Goal: Information Seeking & Learning: Learn about a topic

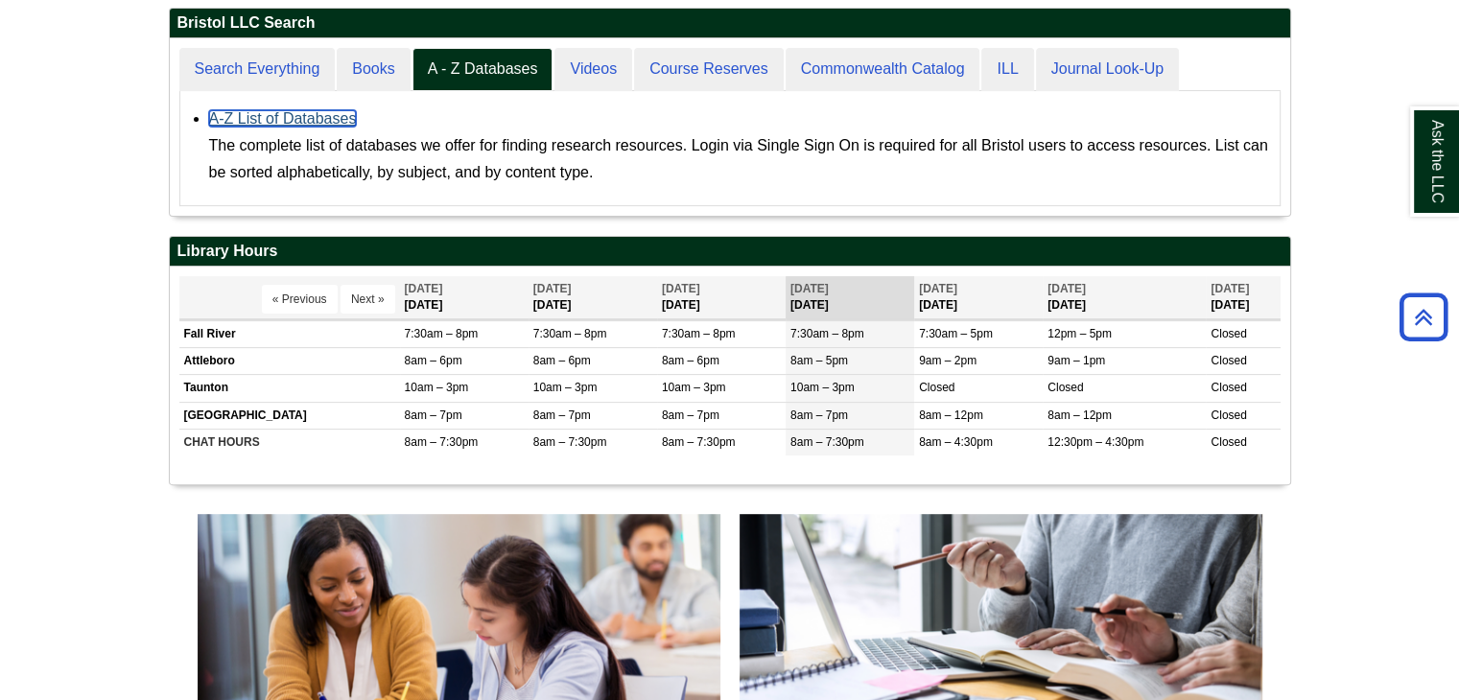
scroll to position [495, 0]
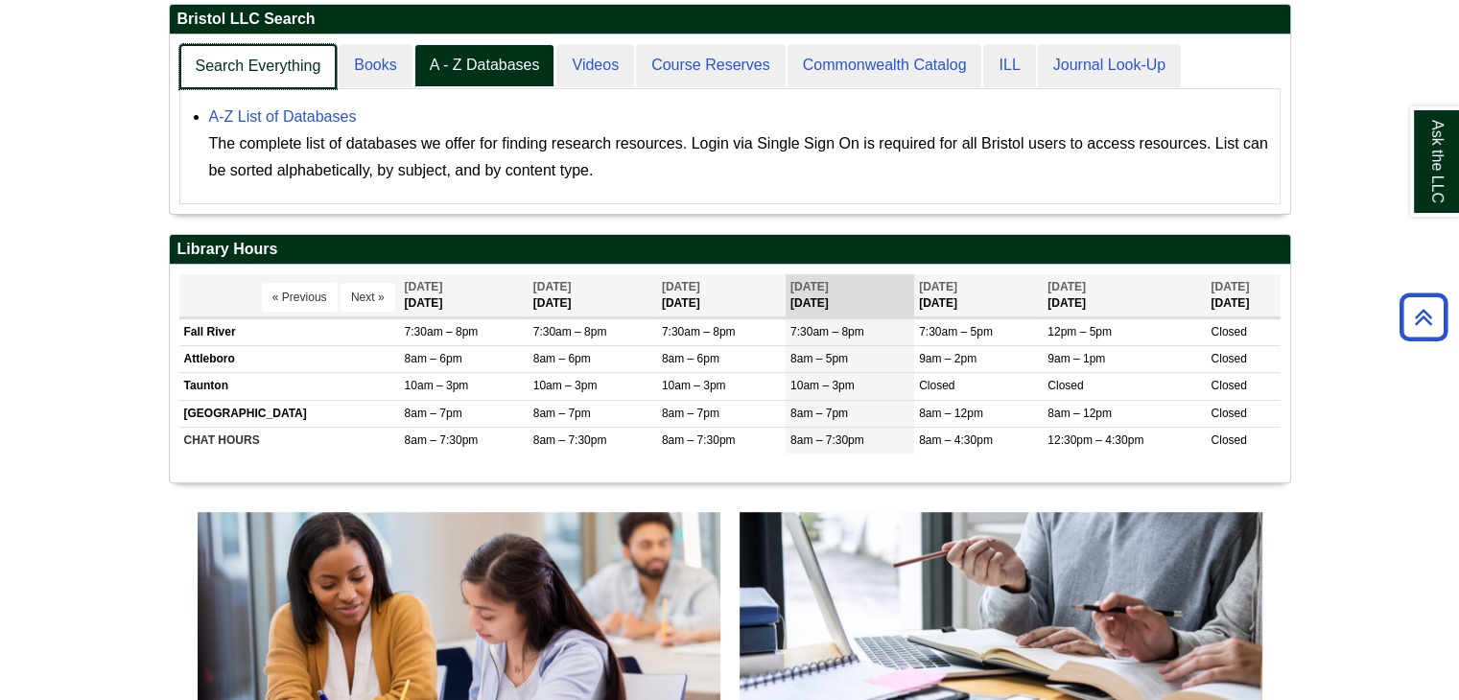
click at [293, 69] on link "Search Everything" at bounding box center [258, 66] width 158 height 45
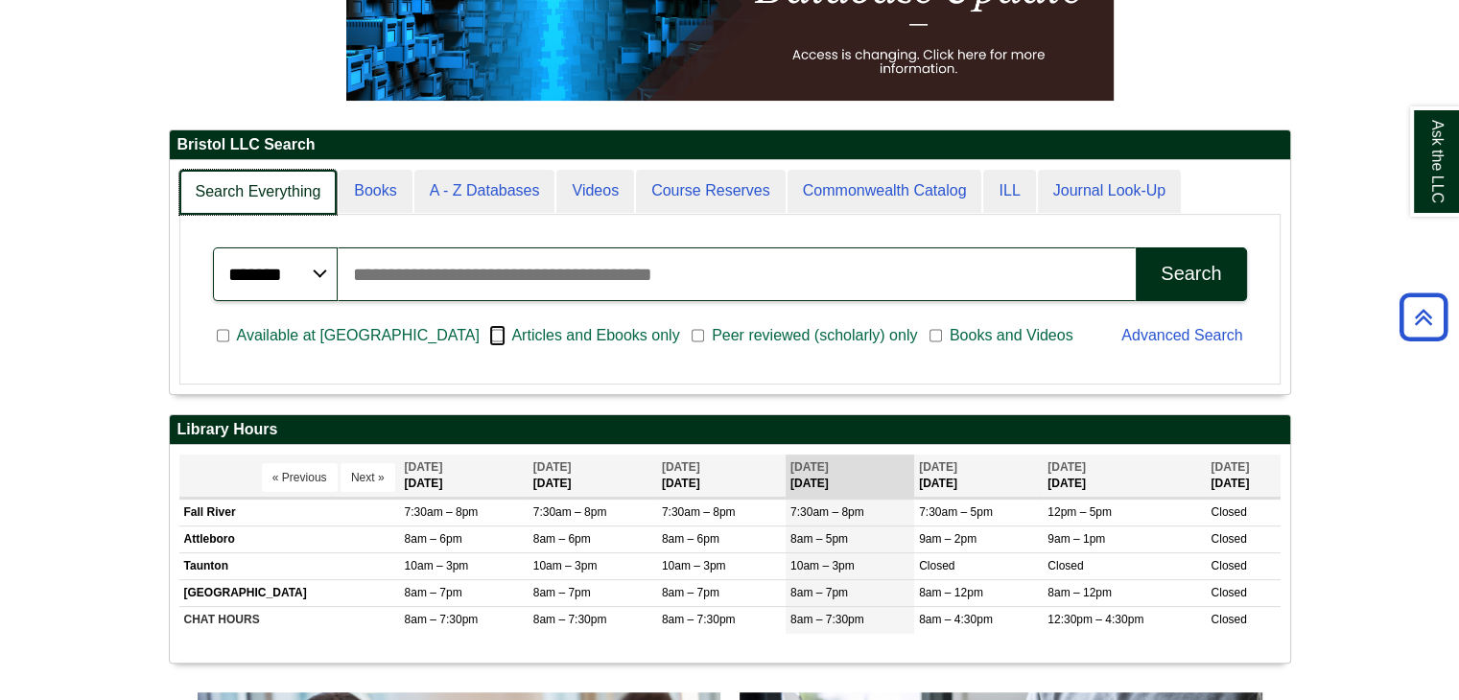
scroll to position [230, 1120]
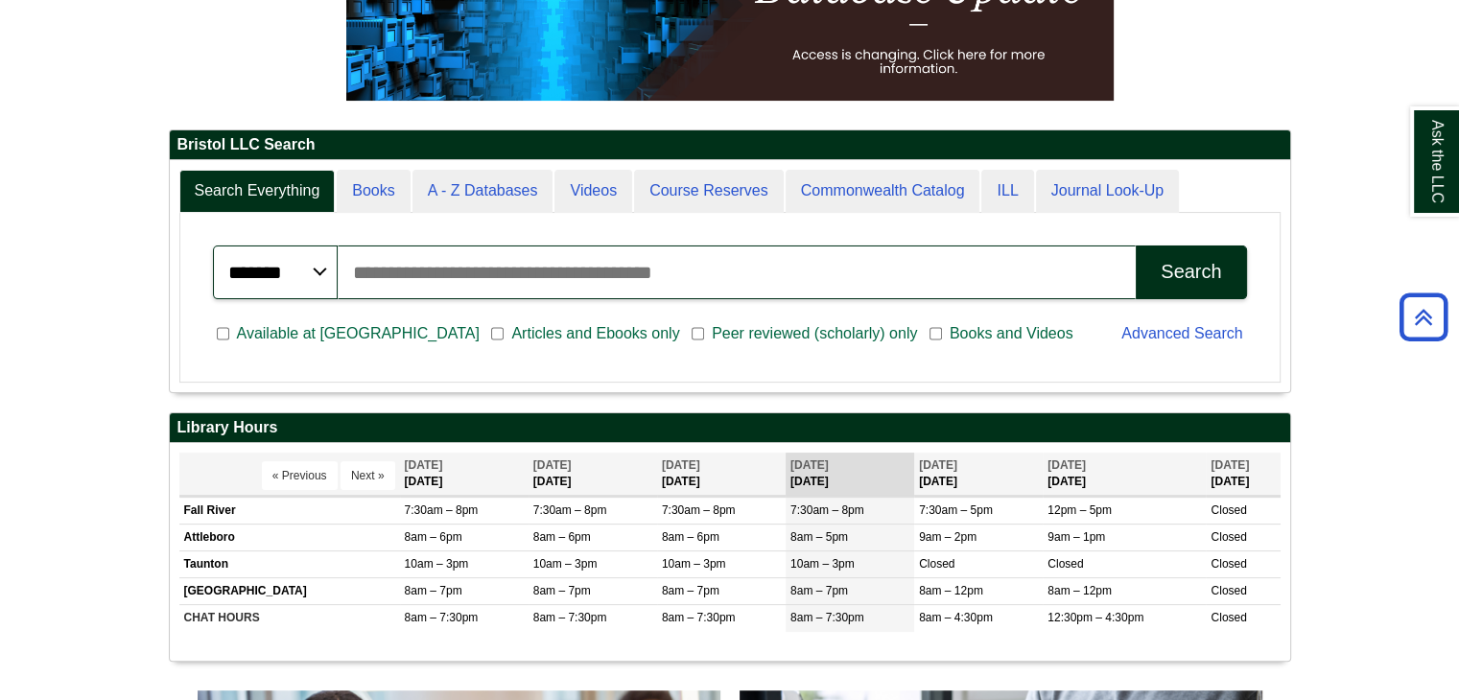
click at [540, 386] on div "Search Everything Books A - Z Databases Videos Course Reserves Commonwealth Cat…" at bounding box center [730, 276] width 1120 height 232
click at [504, 335] on span "Articles and Ebooks only" at bounding box center [595, 333] width 183 height 23
click at [503, 270] on input "Search articles, books, journals & more" at bounding box center [737, 273] width 799 height 54
type input "**********"
click at [1206, 278] on div "Search" at bounding box center [1191, 272] width 60 height 22
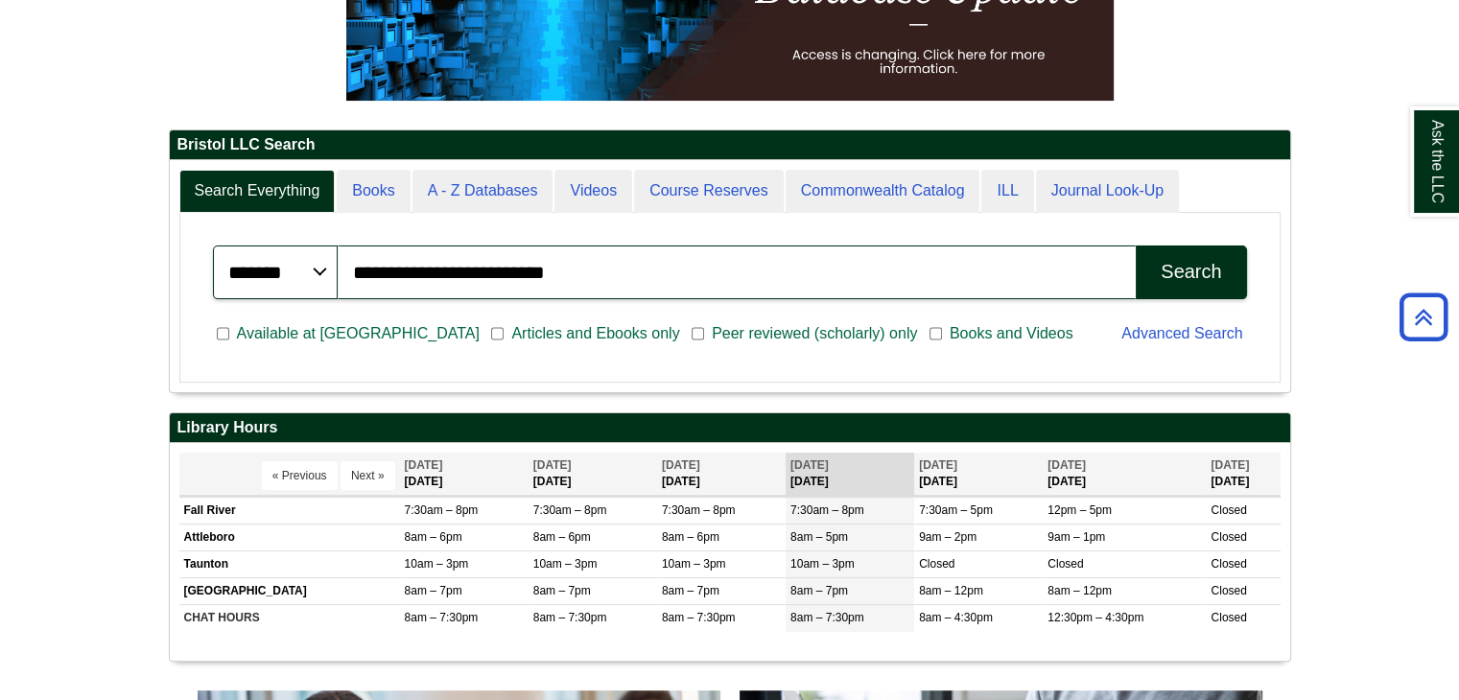
click at [1161, 246] on button "Search" at bounding box center [1191, 273] width 110 height 54
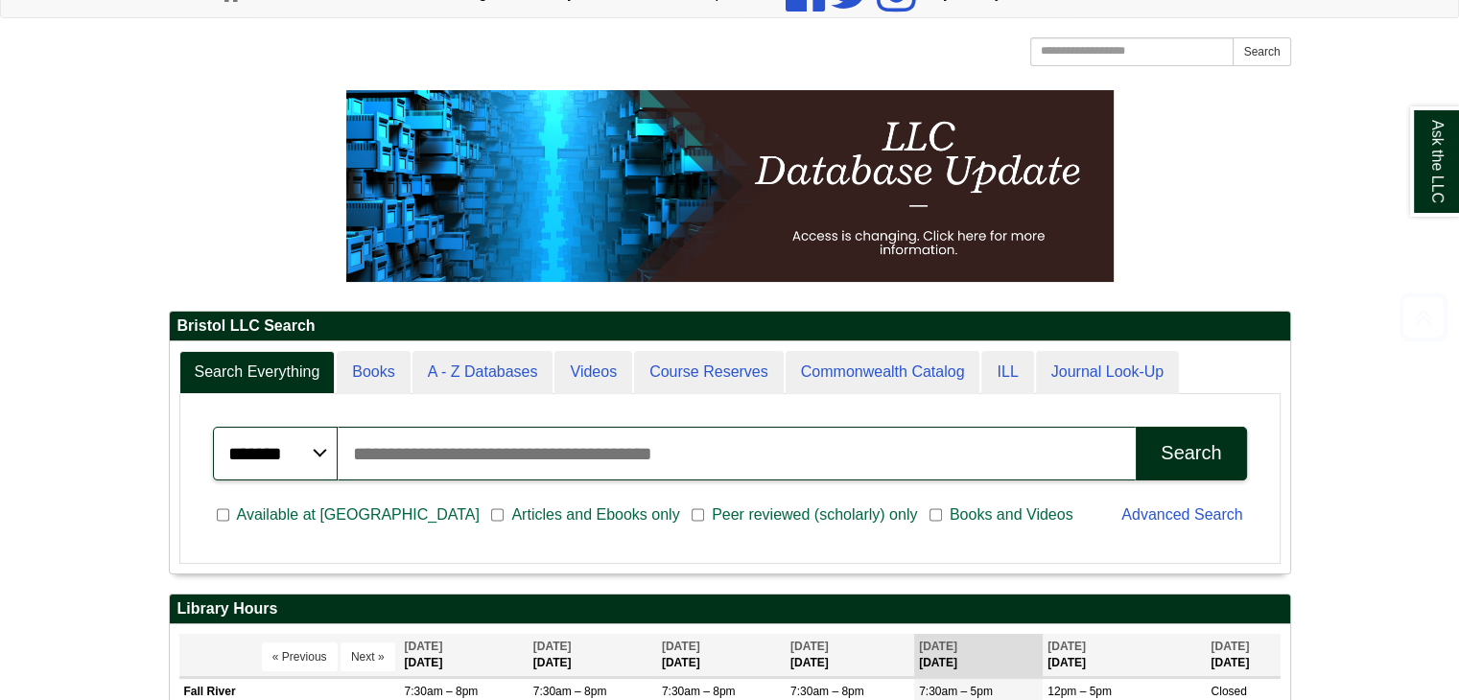
scroll to position [315, 0]
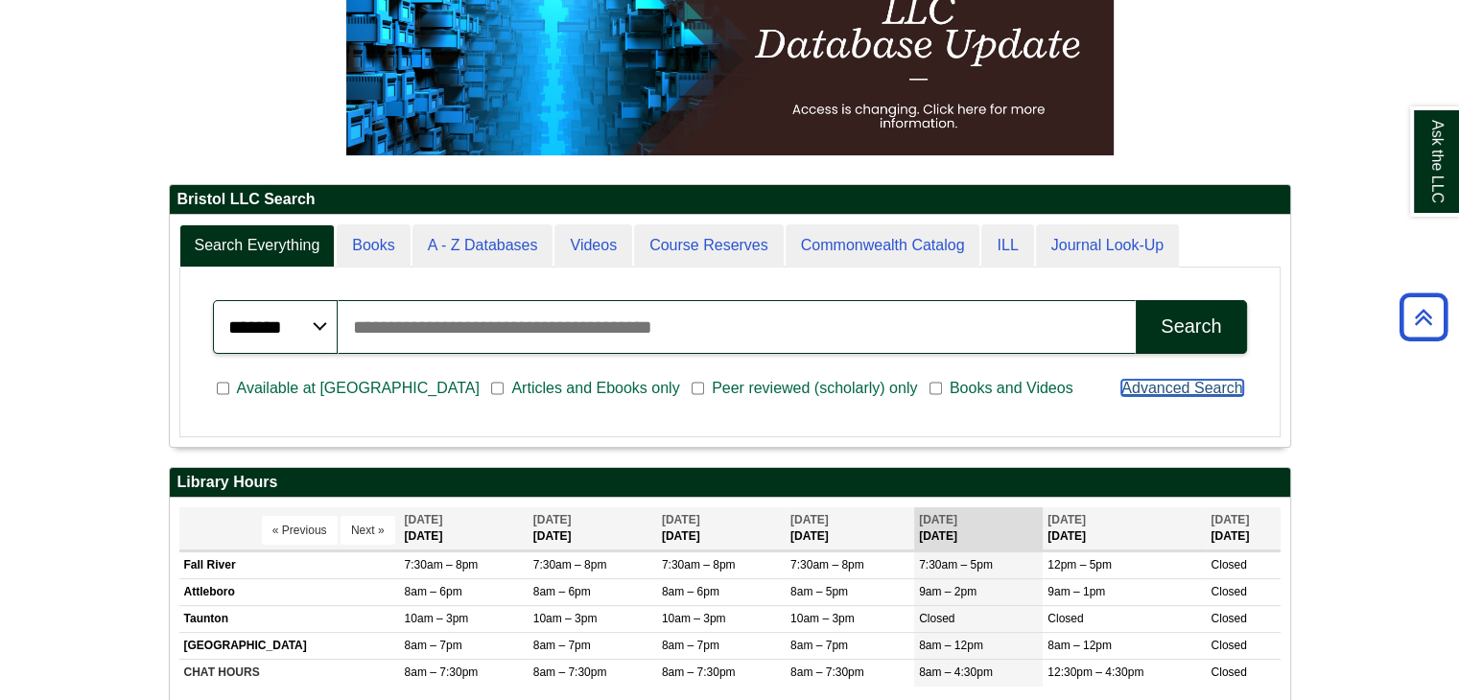
click at [1208, 389] on link "Advanced Search" at bounding box center [1181, 388] width 121 height 16
click at [1138, 387] on link "Advanced Search" at bounding box center [1181, 388] width 121 height 16
click at [843, 411] on div "Available at Bristol Articles and Ebooks only Peer reviewed (scholarly) only Bo…" at bounding box center [655, 390] width 909 height 50
click at [416, 334] on input "Search articles, books, journals & more" at bounding box center [737, 327] width 799 height 54
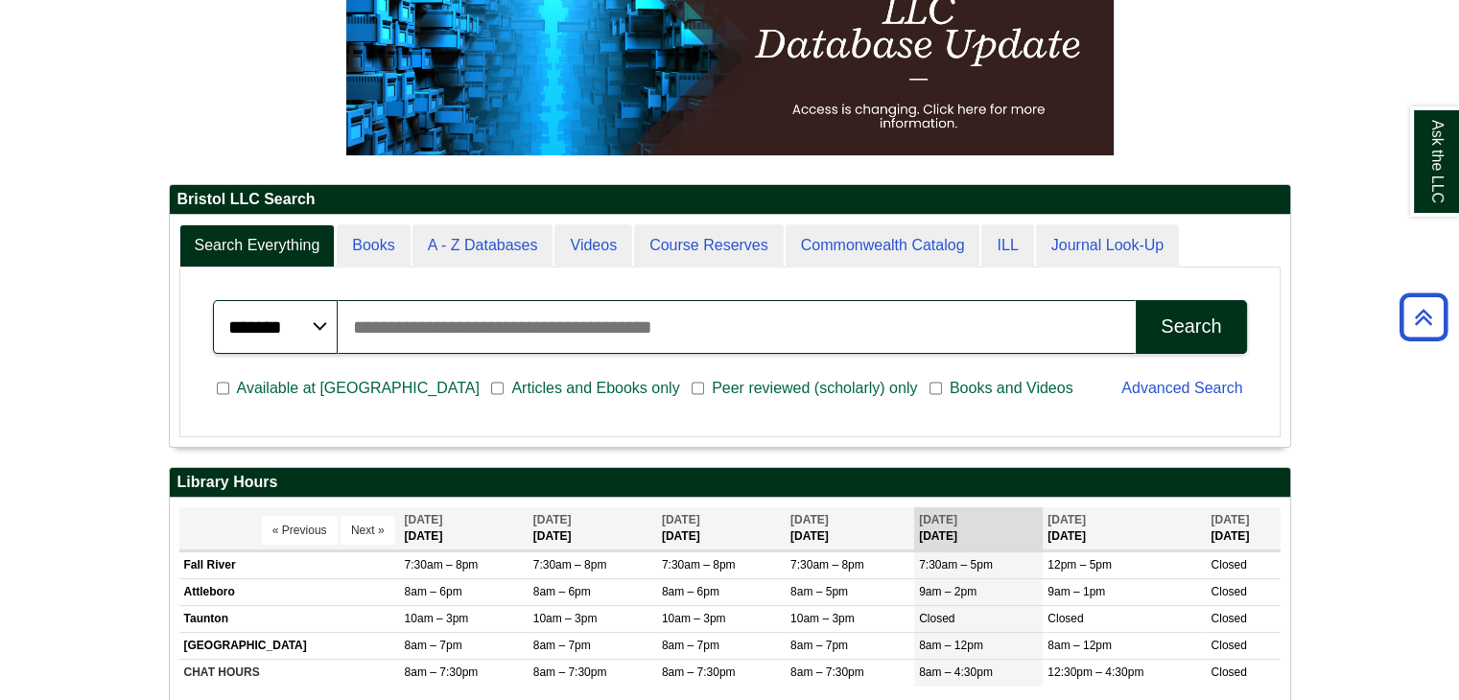
drag, startPoint x: 145, startPoint y: 365, endPoint x: 431, endPoint y: 340, distance: 286.9
click at [429, 337] on input "Search articles, books, journals & more" at bounding box center [737, 327] width 799 height 54
type input "**********"
click at [1196, 316] on div "Search" at bounding box center [1191, 327] width 60 height 22
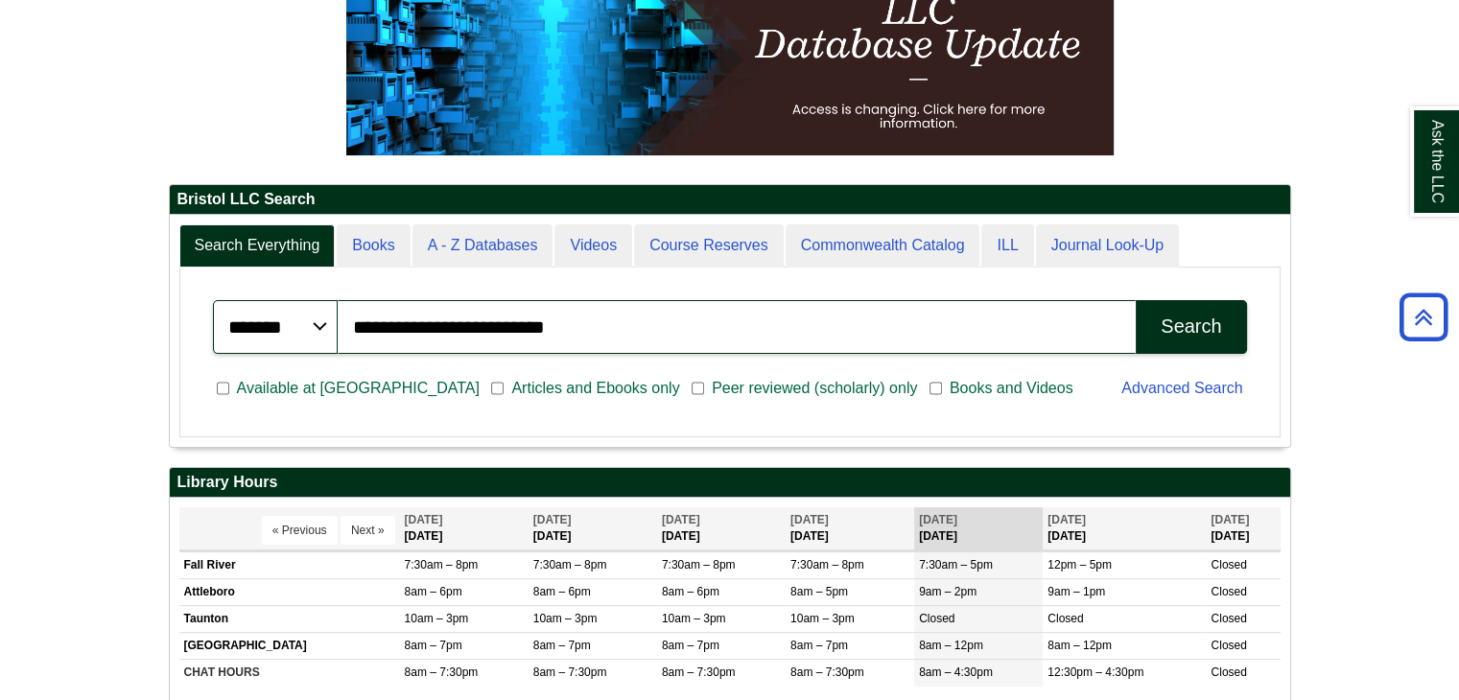
click at [1192, 323] on div "Search" at bounding box center [1191, 327] width 60 height 22
click at [1174, 387] on link "Advanced Search" at bounding box center [1181, 388] width 121 height 16
click at [1193, 396] on div "Advanced Search" at bounding box center [1184, 390] width 148 height 50
click at [1176, 385] on link "Advanced Search" at bounding box center [1181, 388] width 121 height 16
click at [1168, 331] on div "Search" at bounding box center [1191, 327] width 60 height 22
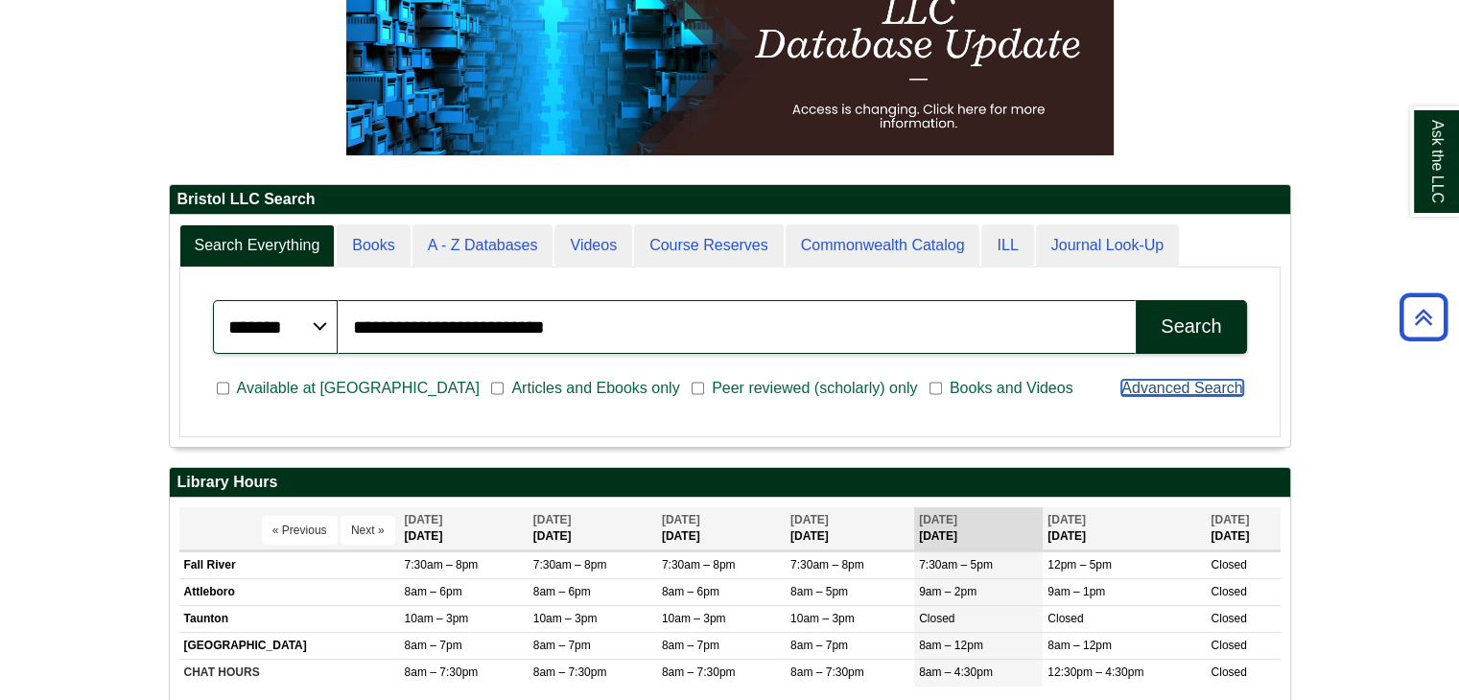
click at [1179, 382] on link "Advanced Search" at bounding box center [1181, 388] width 121 height 16
click at [1166, 388] on link "Advanced Search" at bounding box center [1181, 388] width 121 height 16
click at [1137, 389] on link "Advanced Search" at bounding box center [1181, 388] width 121 height 16
click at [1226, 389] on link "Advanced Search" at bounding box center [1181, 388] width 121 height 16
